Goal: Task Accomplishment & Management: Manage account settings

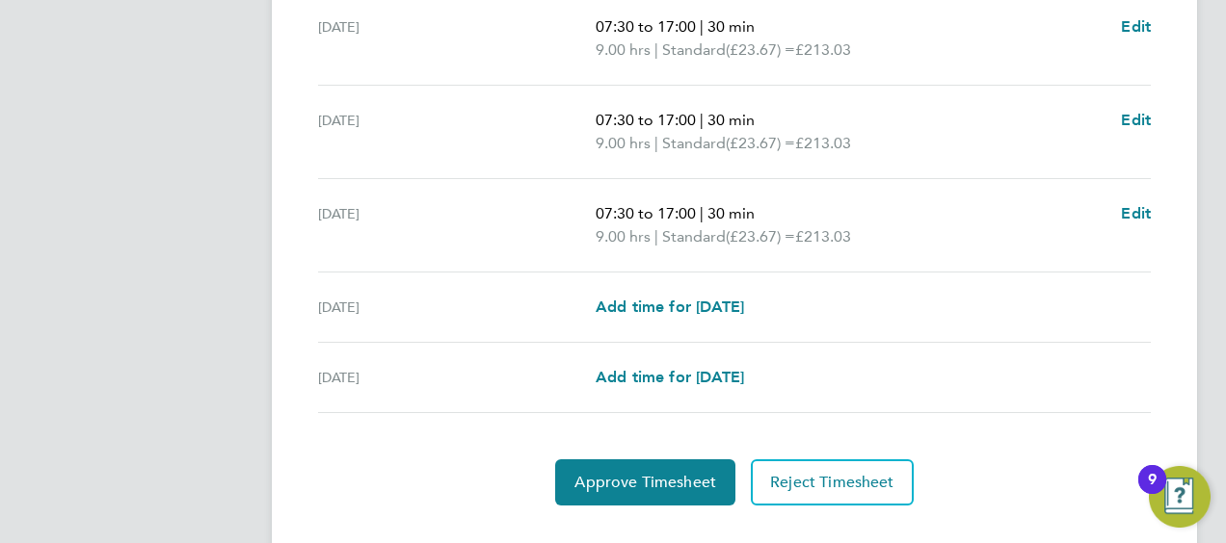
scroll to position [845, 0]
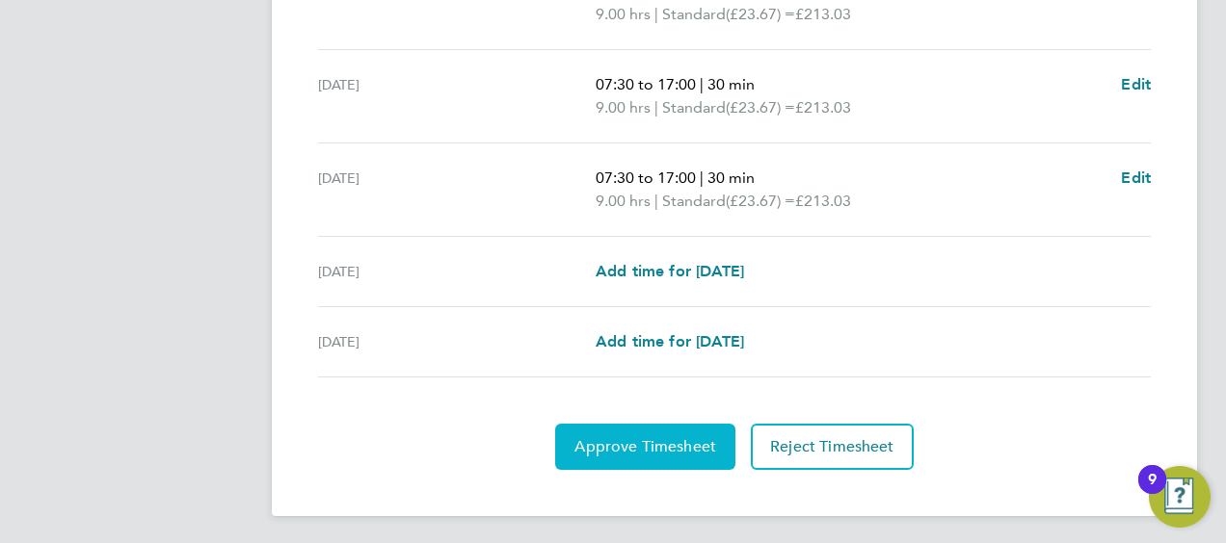
click at [671, 443] on span "Approve Timesheet" at bounding box center [645, 446] width 142 height 19
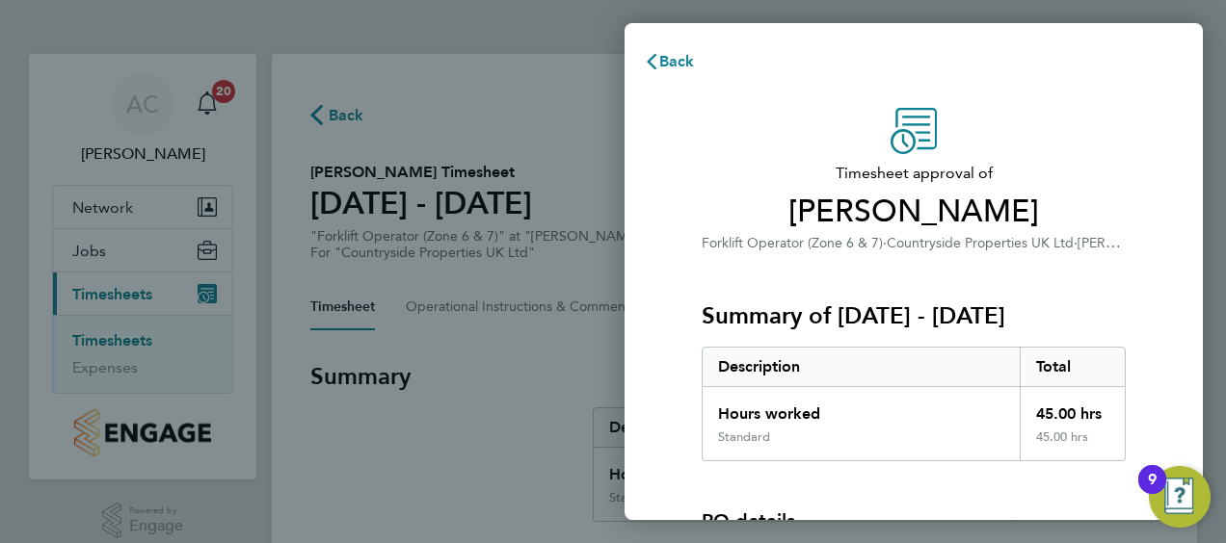
click at [872, 291] on div "Summary of [DATE] - [DATE] Description Total Hours worked 45.00 hrs Standard 45…" at bounding box center [914, 357] width 424 height 207
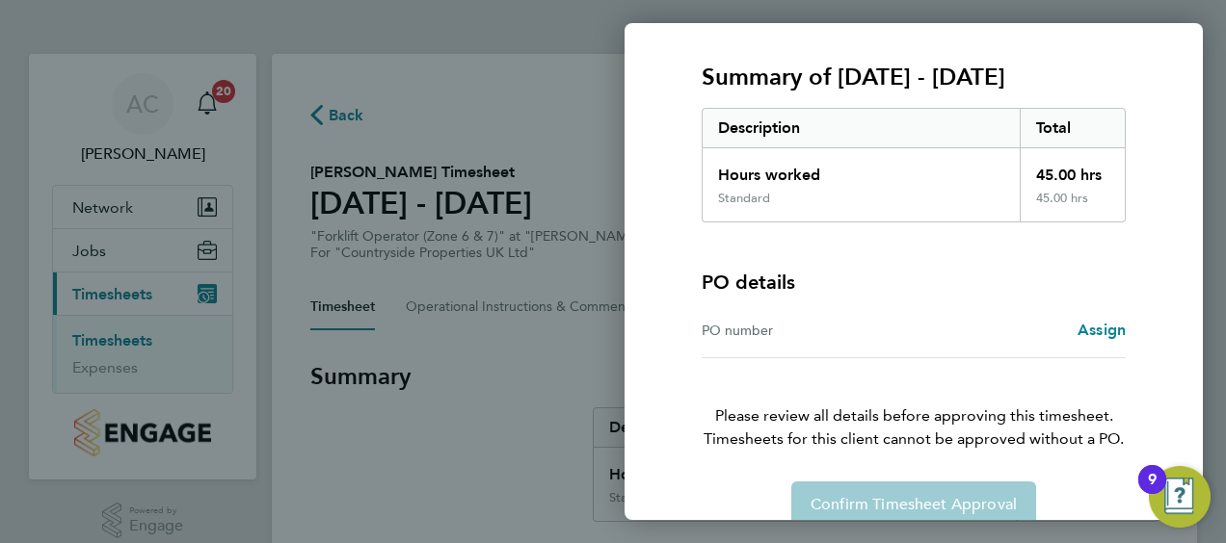
scroll to position [268, 0]
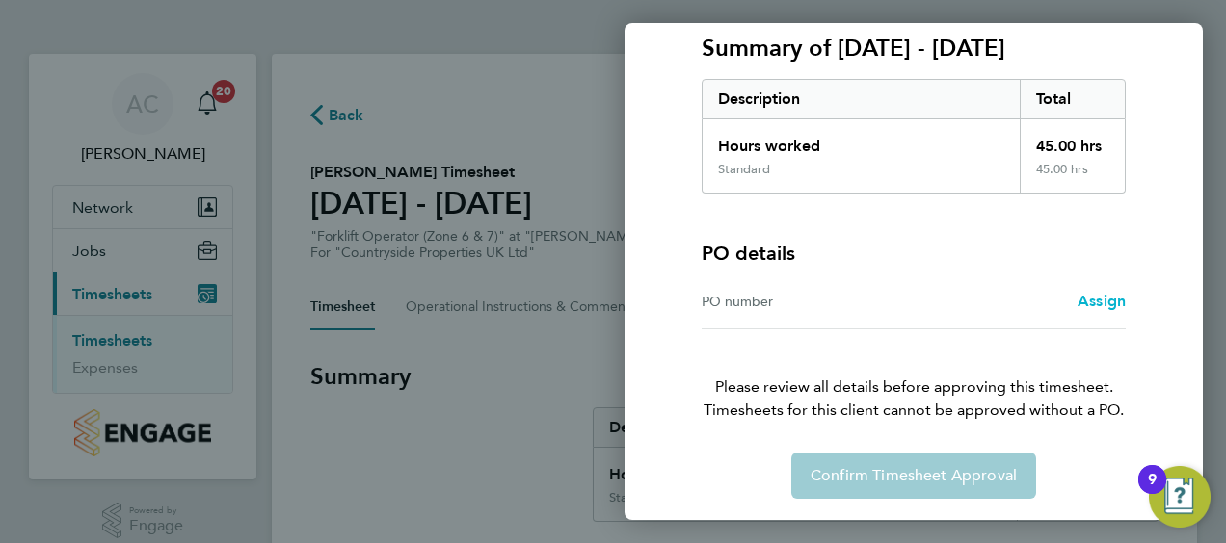
click at [1092, 299] on span "Assign" at bounding box center [1101, 301] width 48 height 18
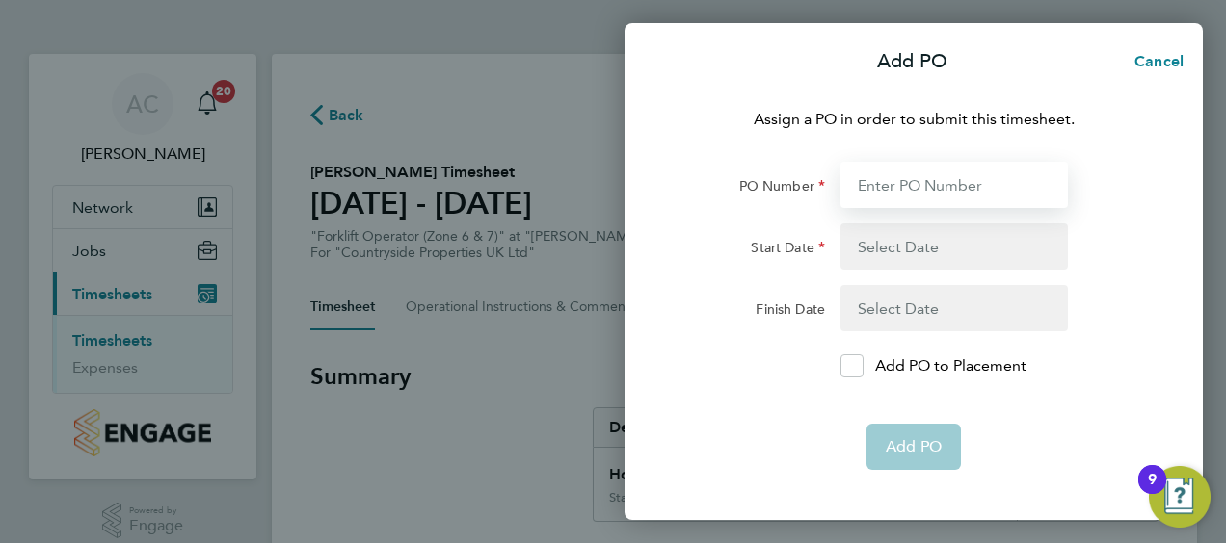
click at [929, 184] on input "PO Number" at bounding box center [953, 185] width 227 height 46
type input "MWZ513"
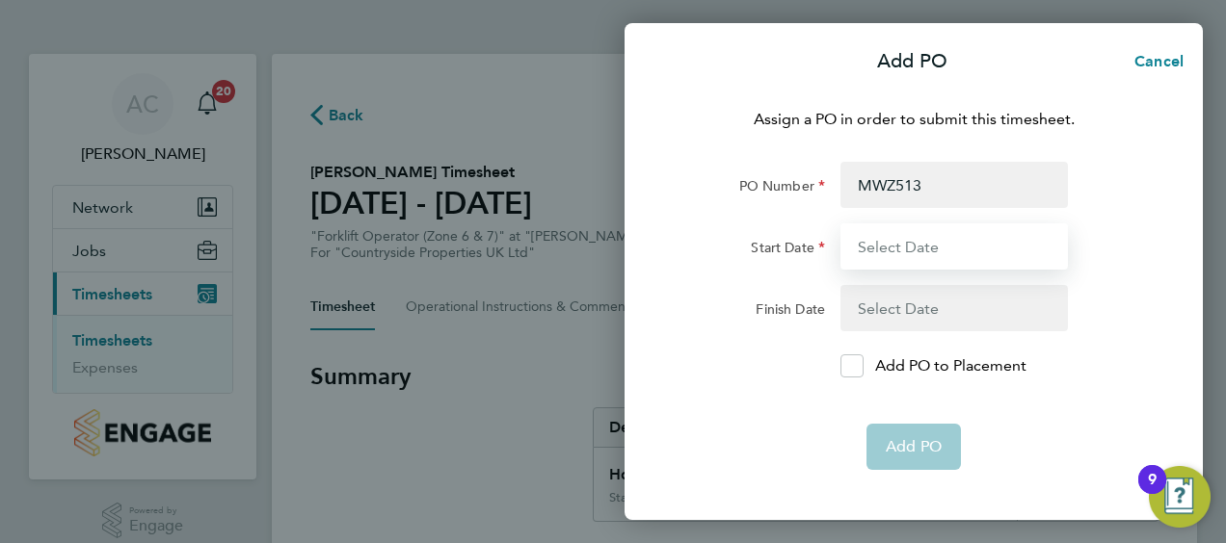
type input "[DATE]"
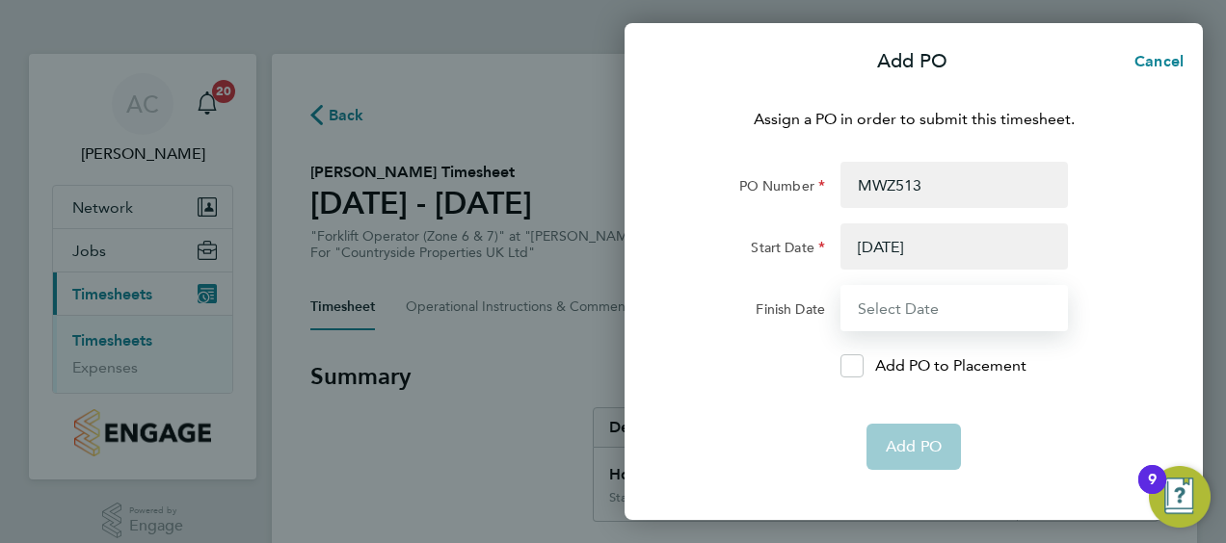
type input "[DATE]"
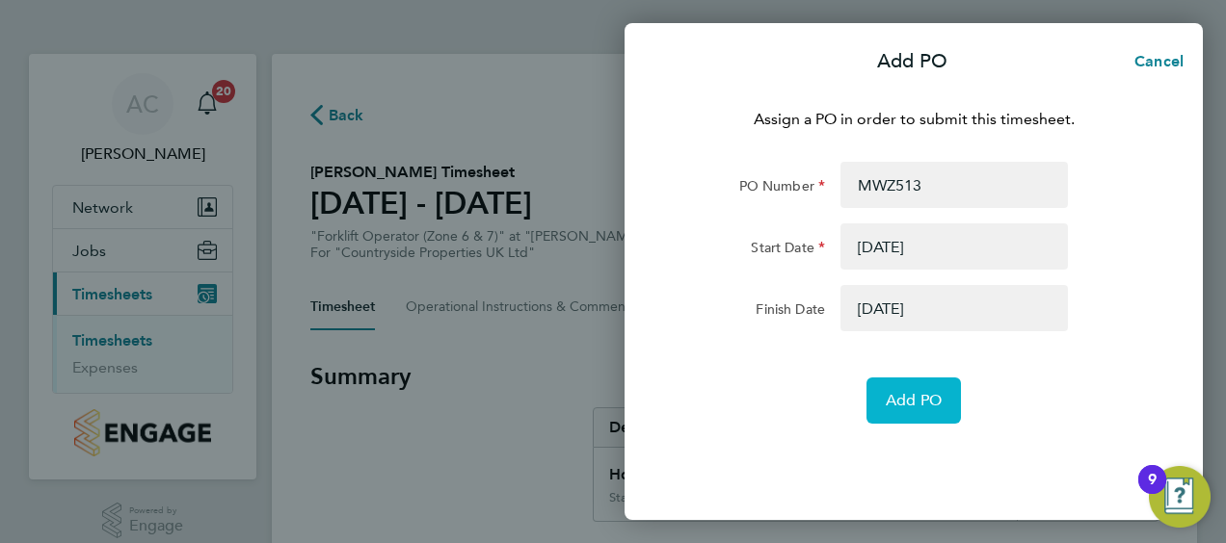
click at [914, 390] on button "Add PO" at bounding box center [913, 401] width 94 height 46
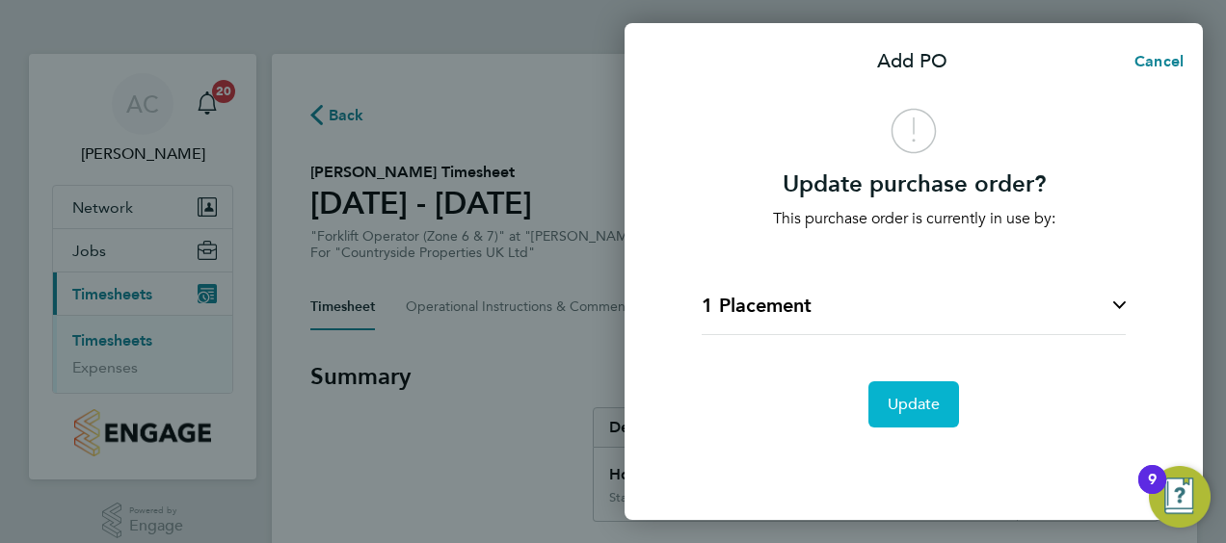
drag, startPoint x: 914, startPoint y: 390, endPoint x: 916, endPoint y: 408, distance: 17.6
drag, startPoint x: 916, startPoint y: 408, endPoint x: 1014, endPoint y: 461, distance: 110.8
click at [1014, 461] on div "Update purchase order? This purchase order is currently in use by: 1 Placement …" at bounding box center [913, 303] width 578 height 436
click at [1047, 398] on div "Update" at bounding box center [914, 405] width 486 height 46
click at [921, 395] on span "Update" at bounding box center [914, 404] width 53 height 19
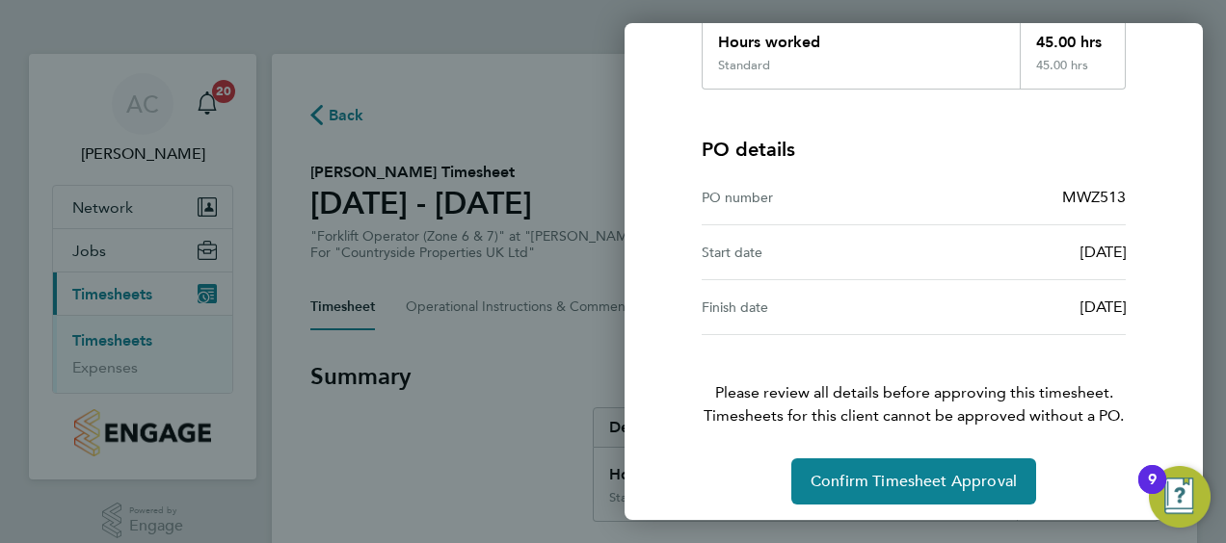
scroll to position [378, 0]
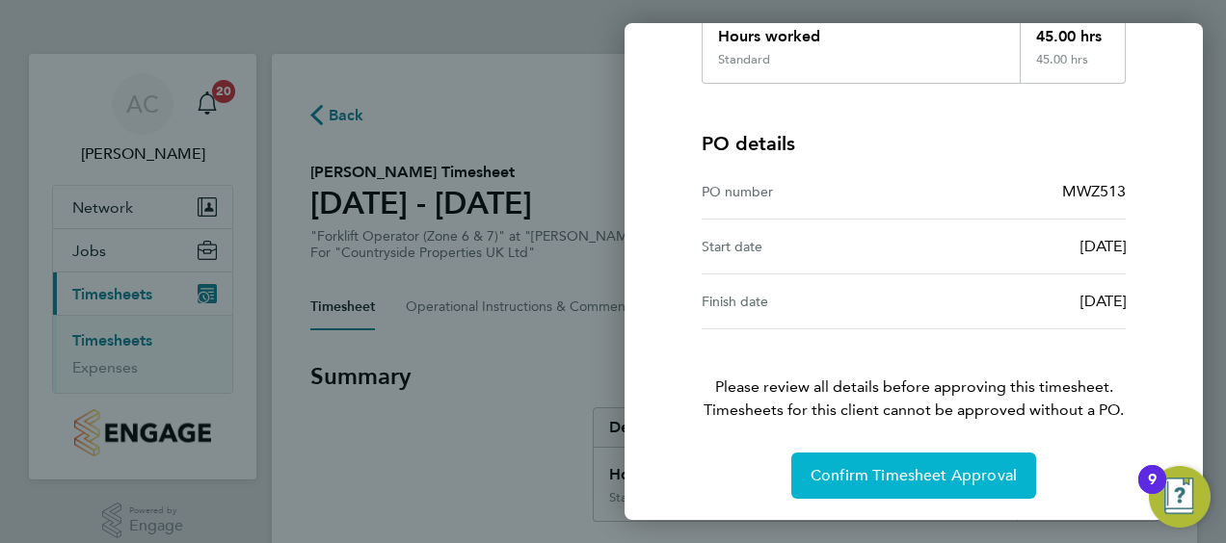
drag, startPoint x: 932, startPoint y: 474, endPoint x: 875, endPoint y: 475, distance: 56.9
click at [875, 475] on span "Confirm Timesheet Approval" at bounding box center [913, 475] width 206 height 19
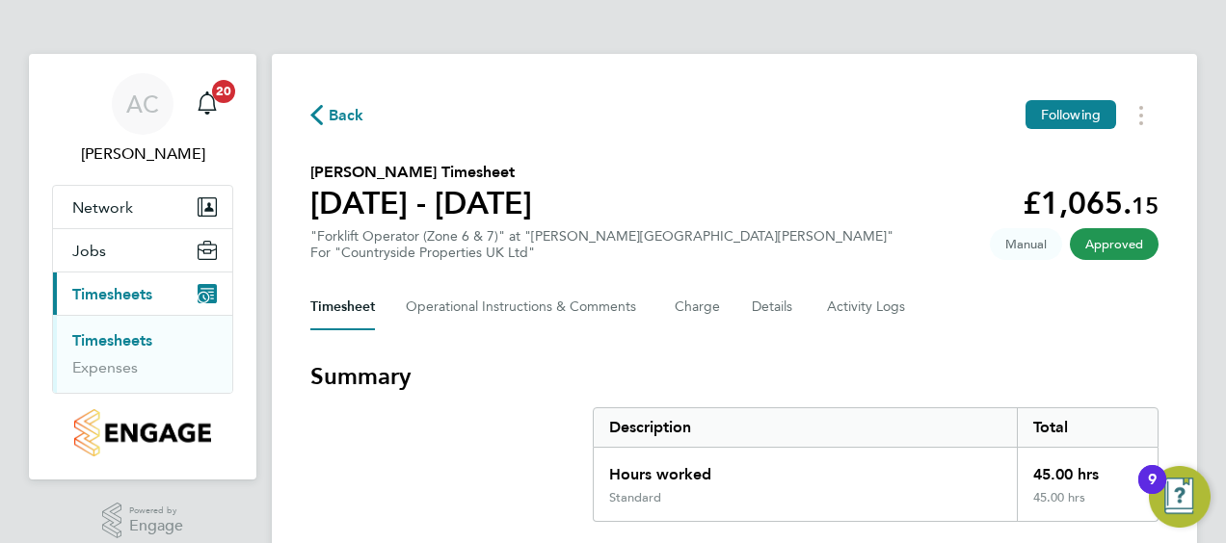
click at [991, 370] on h3 "Summary" at bounding box center [734, 376] width 848 height 31
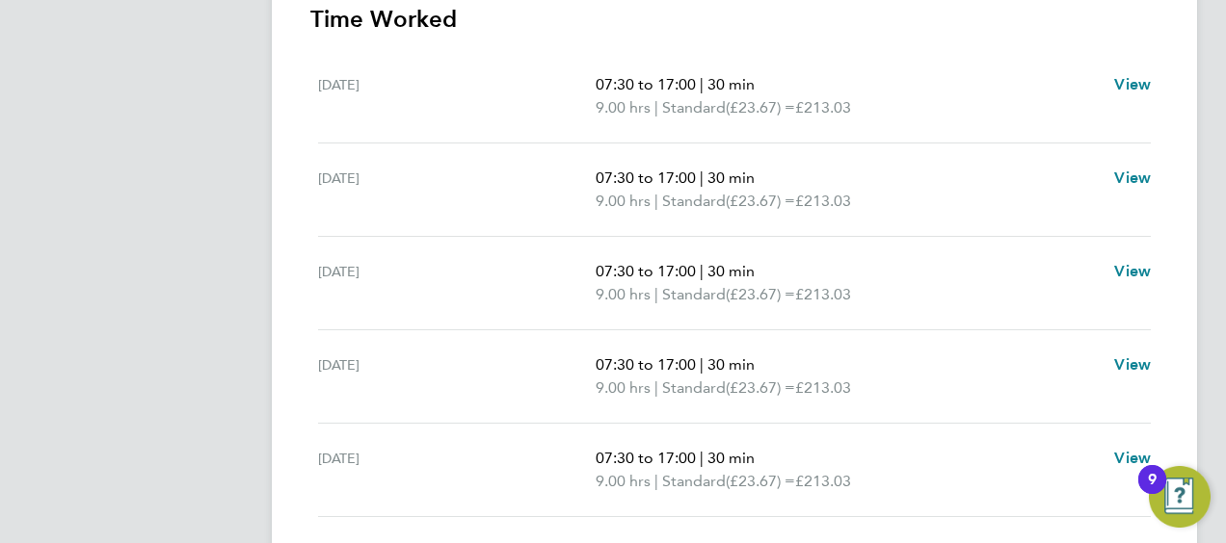
scroll to position [753, 0]
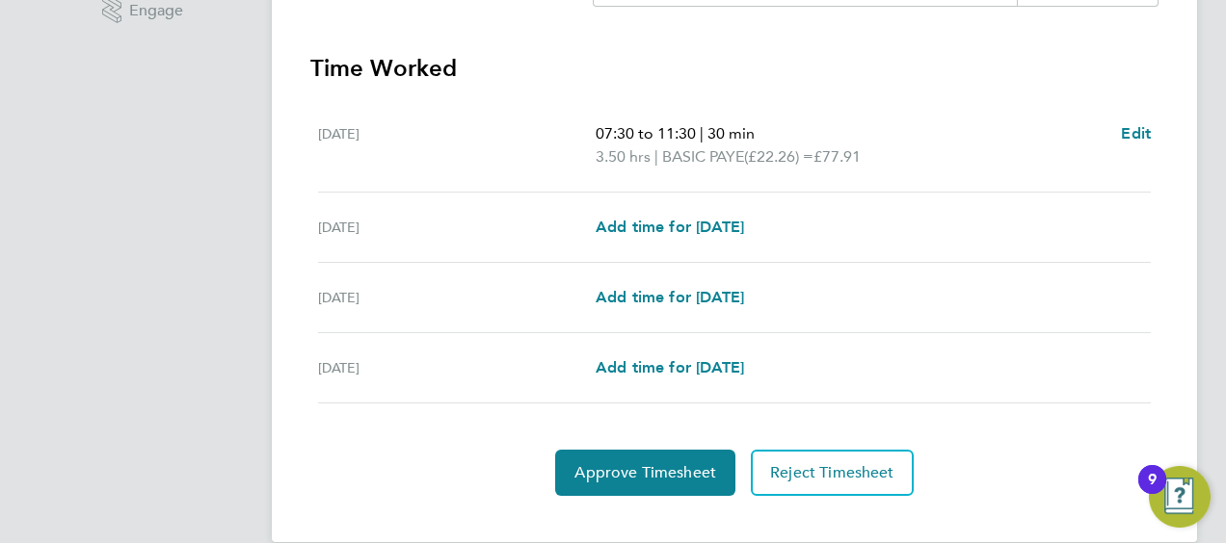
scroll to position [543, 0]
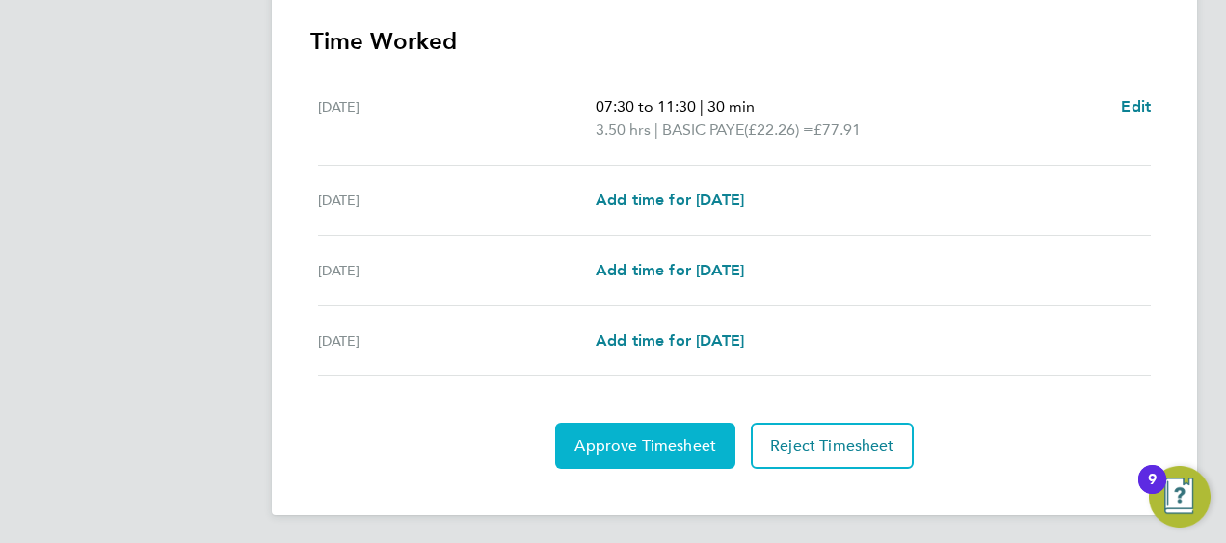
drag, startPoint x: 643, startPoint y: 438, endPoint x: 632, endPoint y: 441, distance: 11.0
click at [632, 441] on span "Approve Timesheet" at bounding box center [645, 446] width 142 height 19
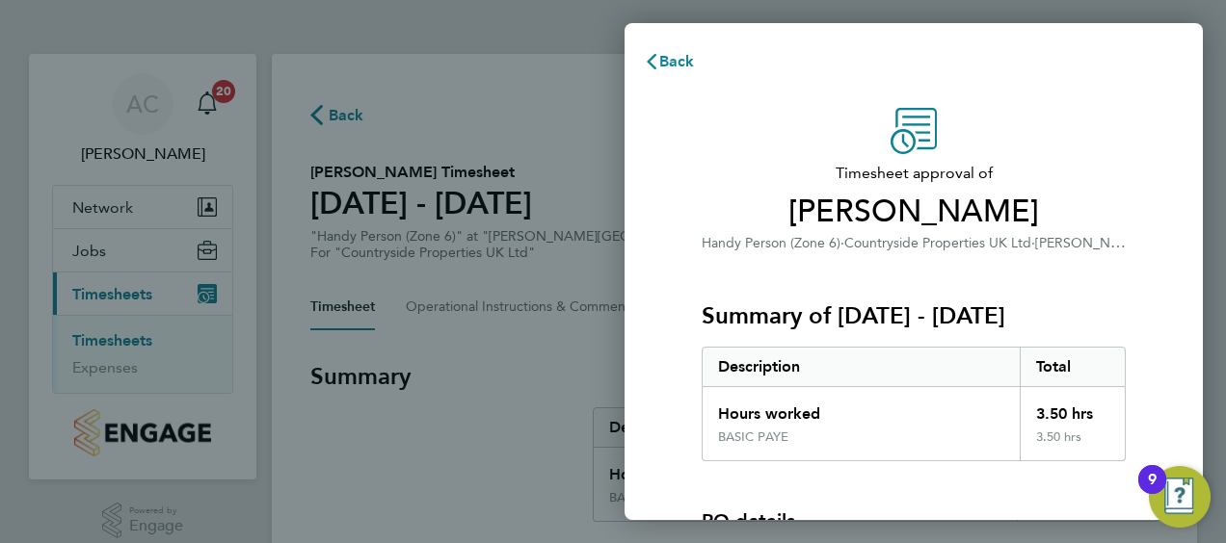
click at [760, 173] on span "Timesheet approval of" at bounding box center [914, 173] width 424 height 23
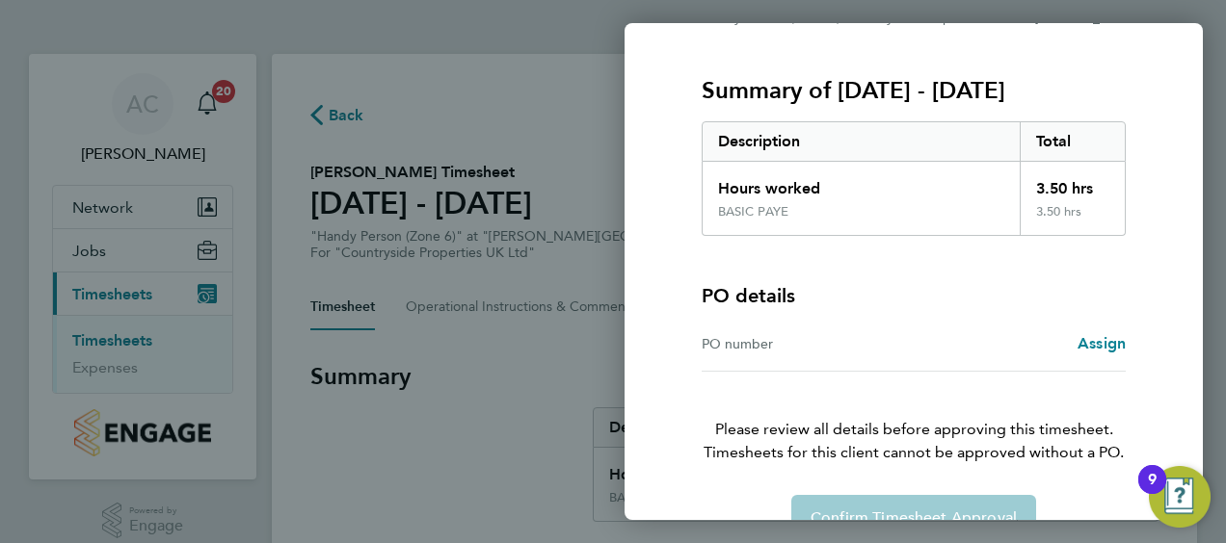
scroll to position [268, 0]
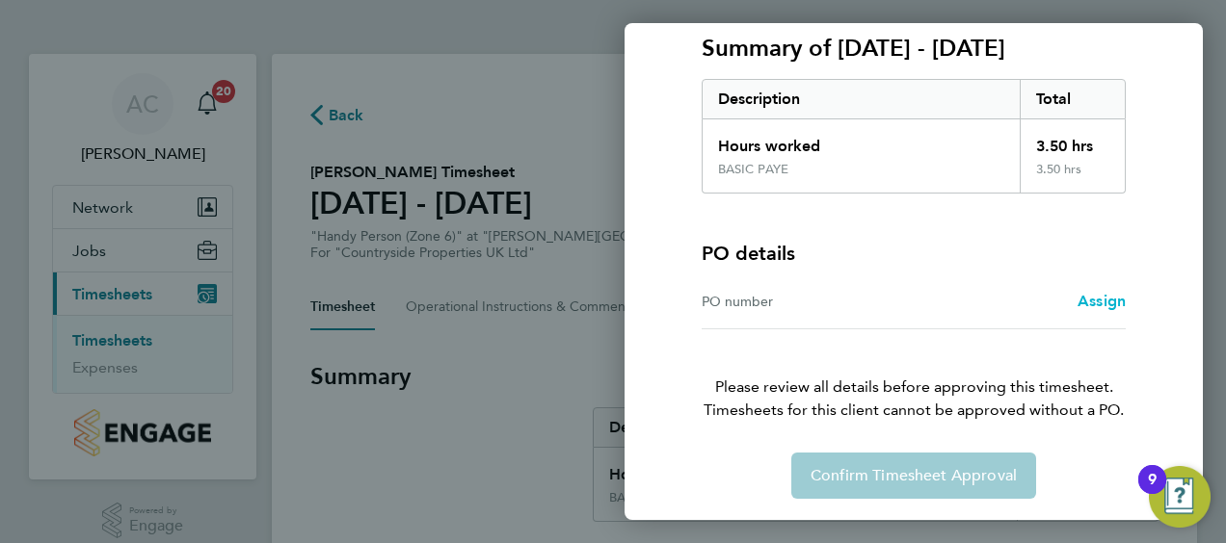
click at [1098, 293] on span "Assign" at bounding box center [1101, 301] width 48 height 18
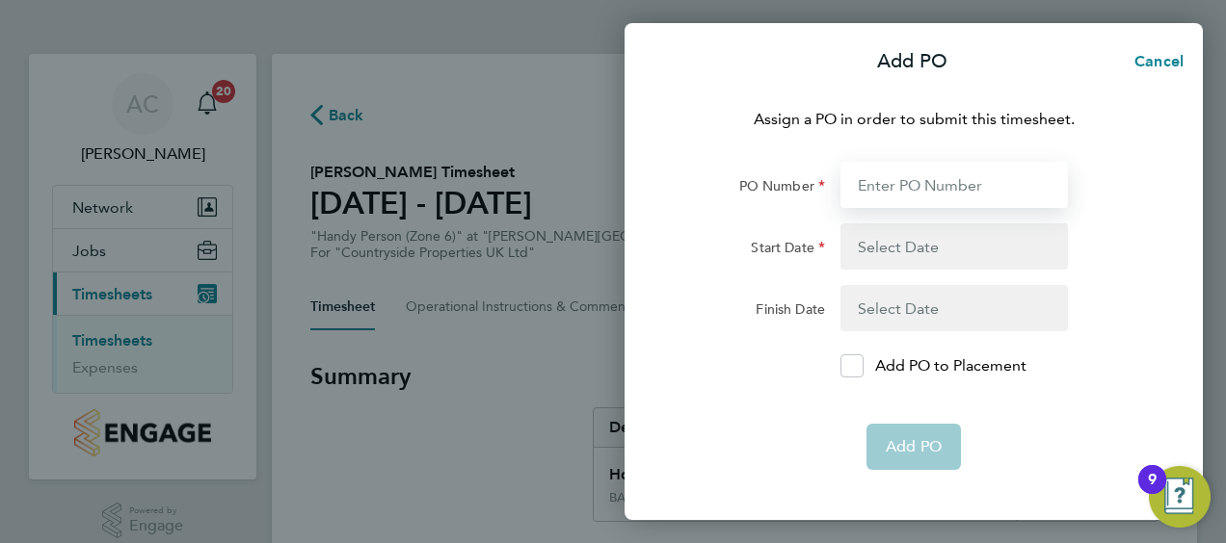
click at [963, 191] on input "PO Number" at bounding box center [953, 185] width 227 height 46
type input "MWZ513"
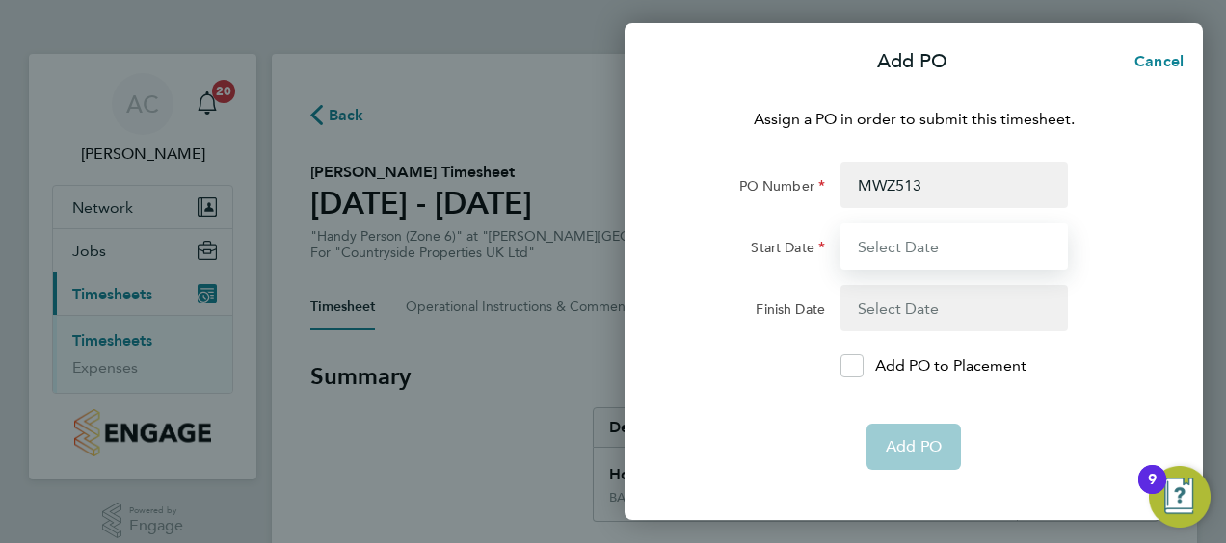
type input "[DATE]"
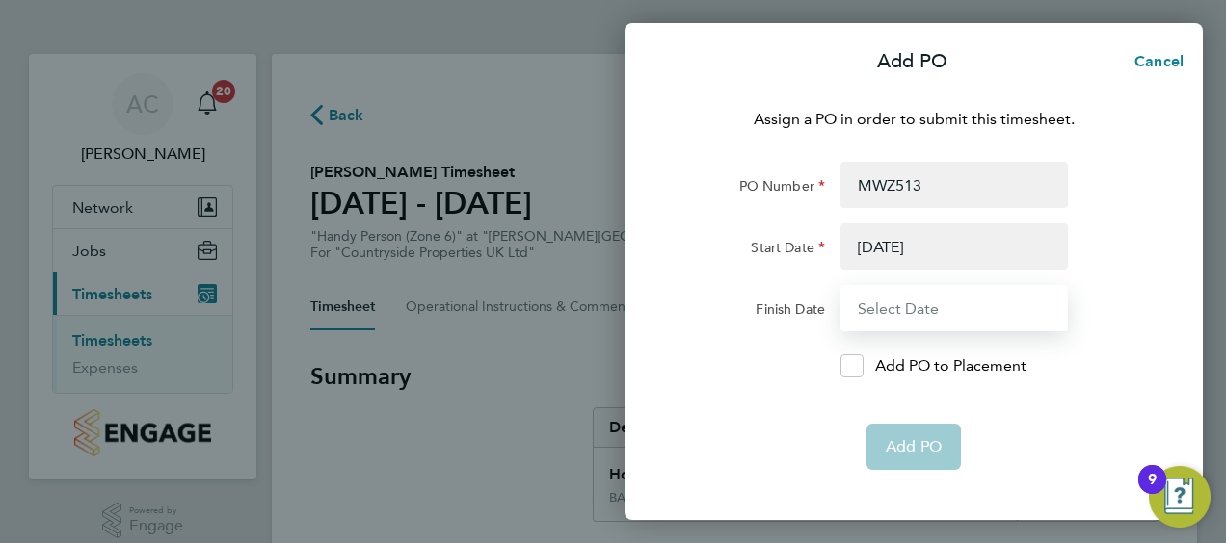
type input "[DATE]"
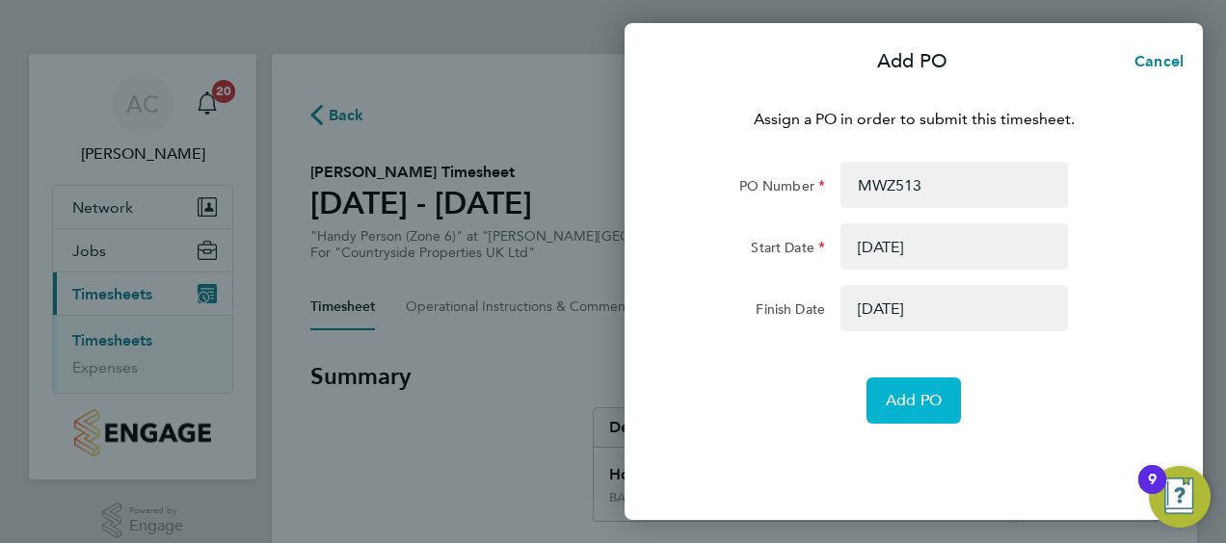
click at [924, 405] on span "Add PO" at bounding box center [914, 400] width 56 height 19
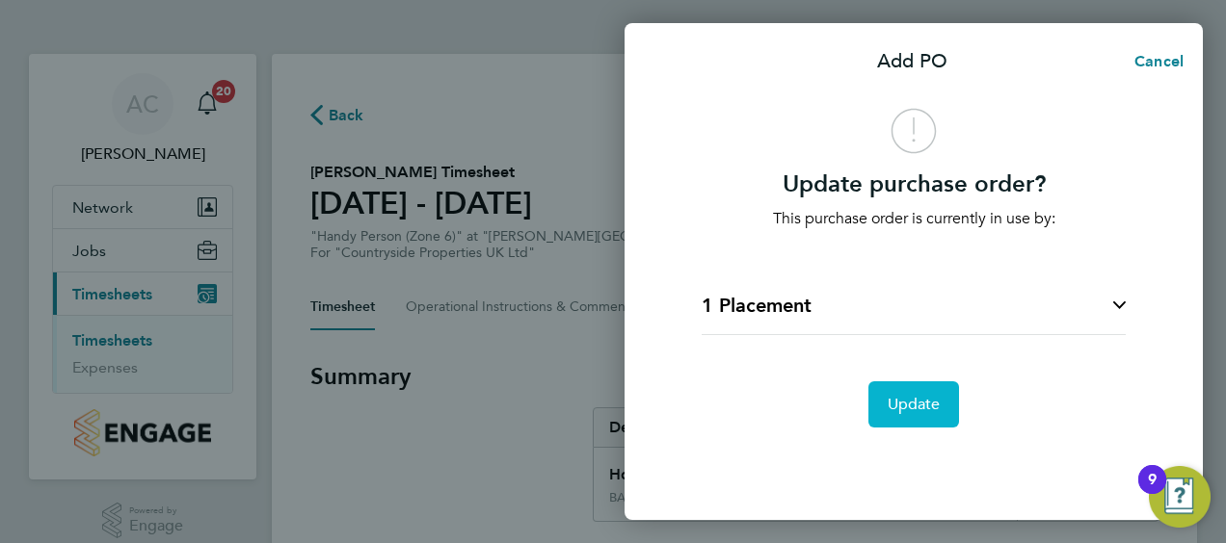
click at [921, 411] on span "Update" at bounding box center [914, 404] width 53 height 19
